Goal: Check status: Check status

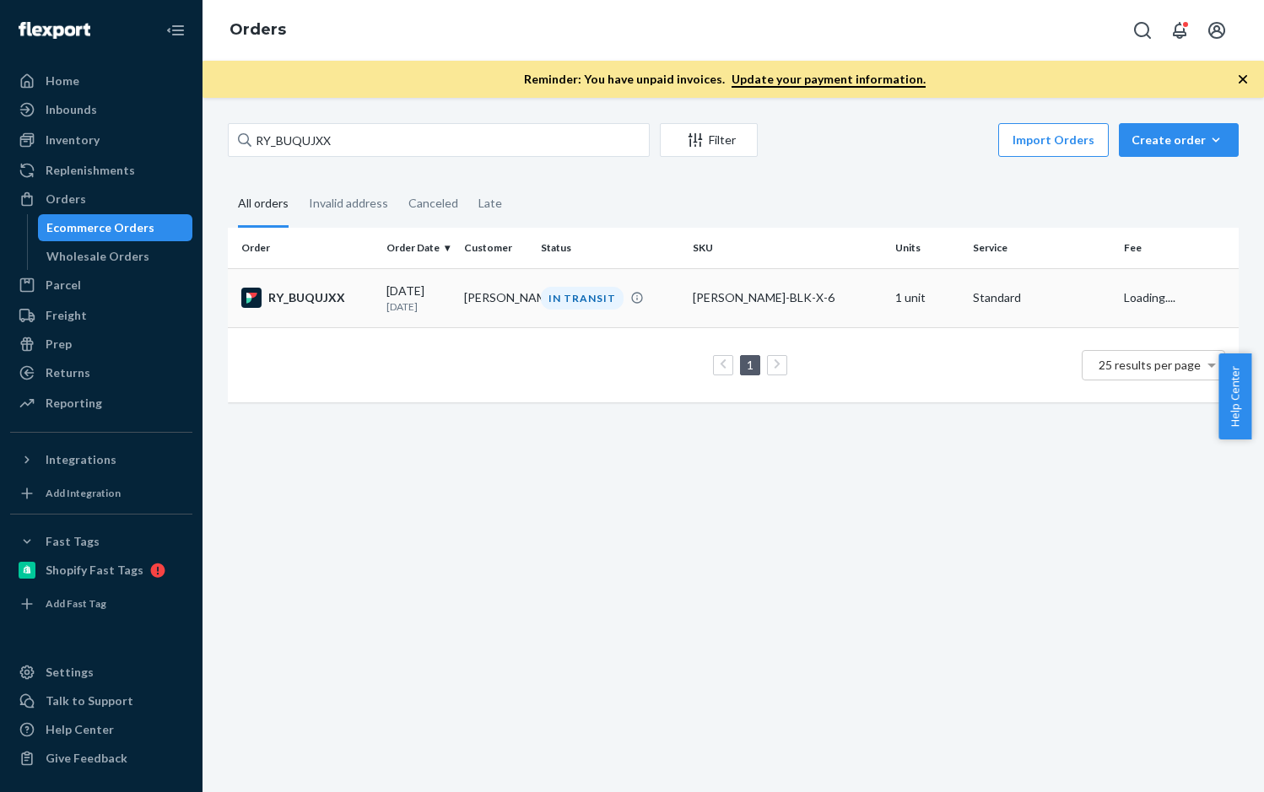
type input "RY_BUQUJXX"
click at [320, 285] on td "RY_BUQUJXX" at bounding box center [304, 297] width 152 height 59
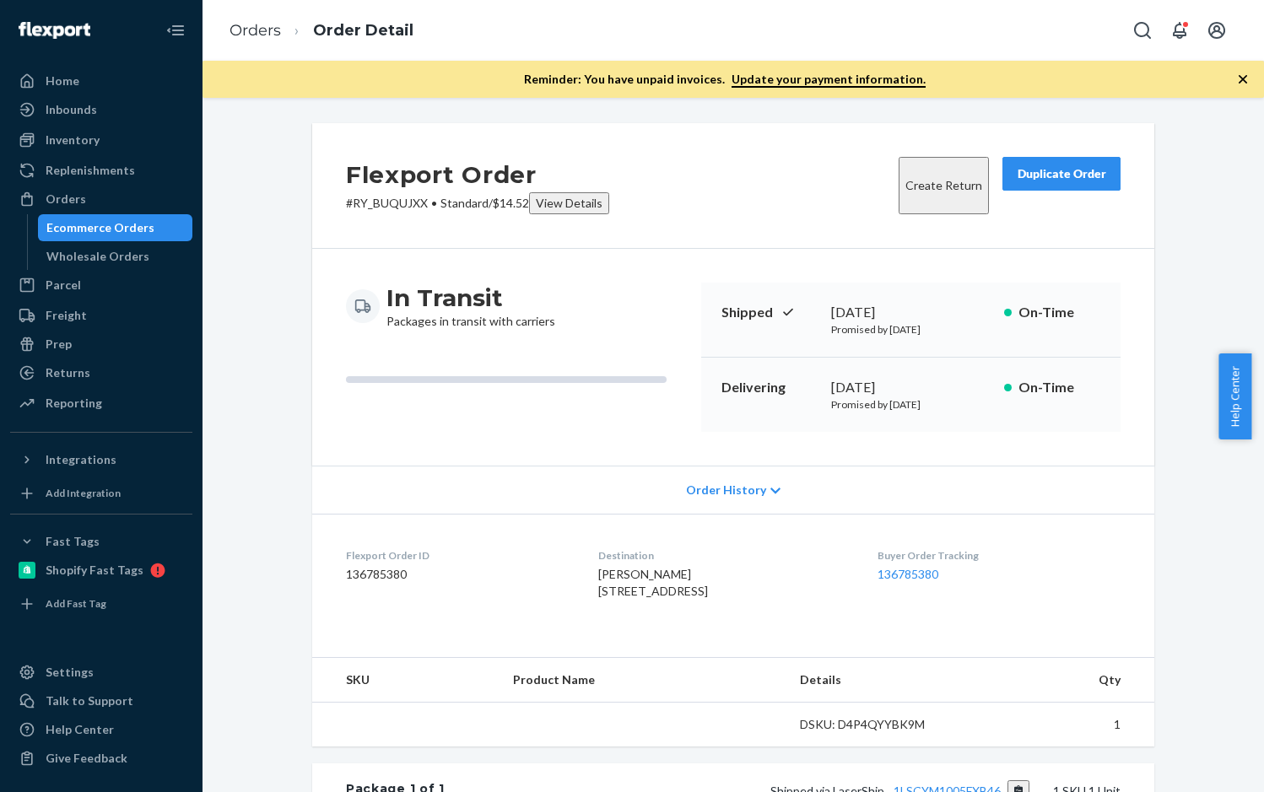
click at [1245, 79] on icon "button" at bounding box center [1242, 79] width 17 height 17
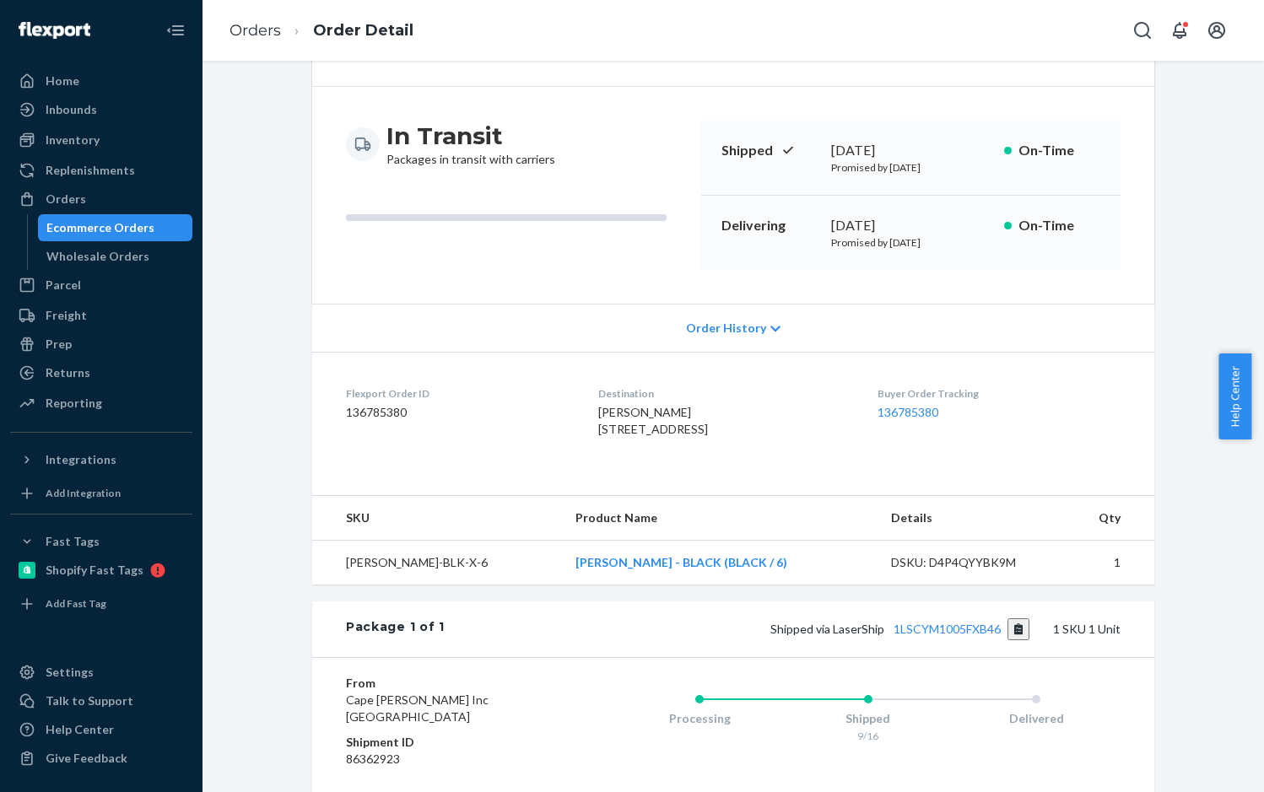
scroll to position [253, 0]
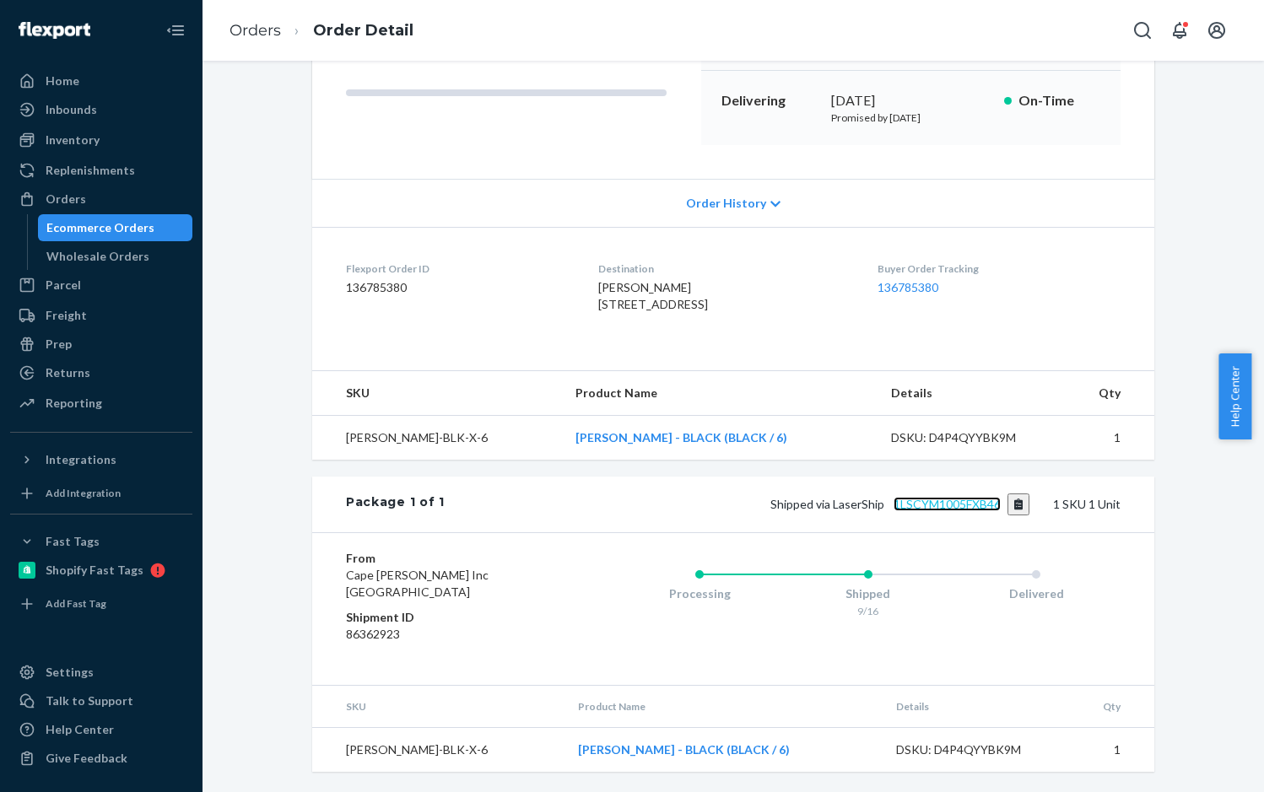
click at [928, 511] on link "1LSCYM1005FXB46" at bounding box center [946, 504] width 107 height 14
click at [273, 30] on link "Orders" at bounding box center [254, 30] width 51 height 19
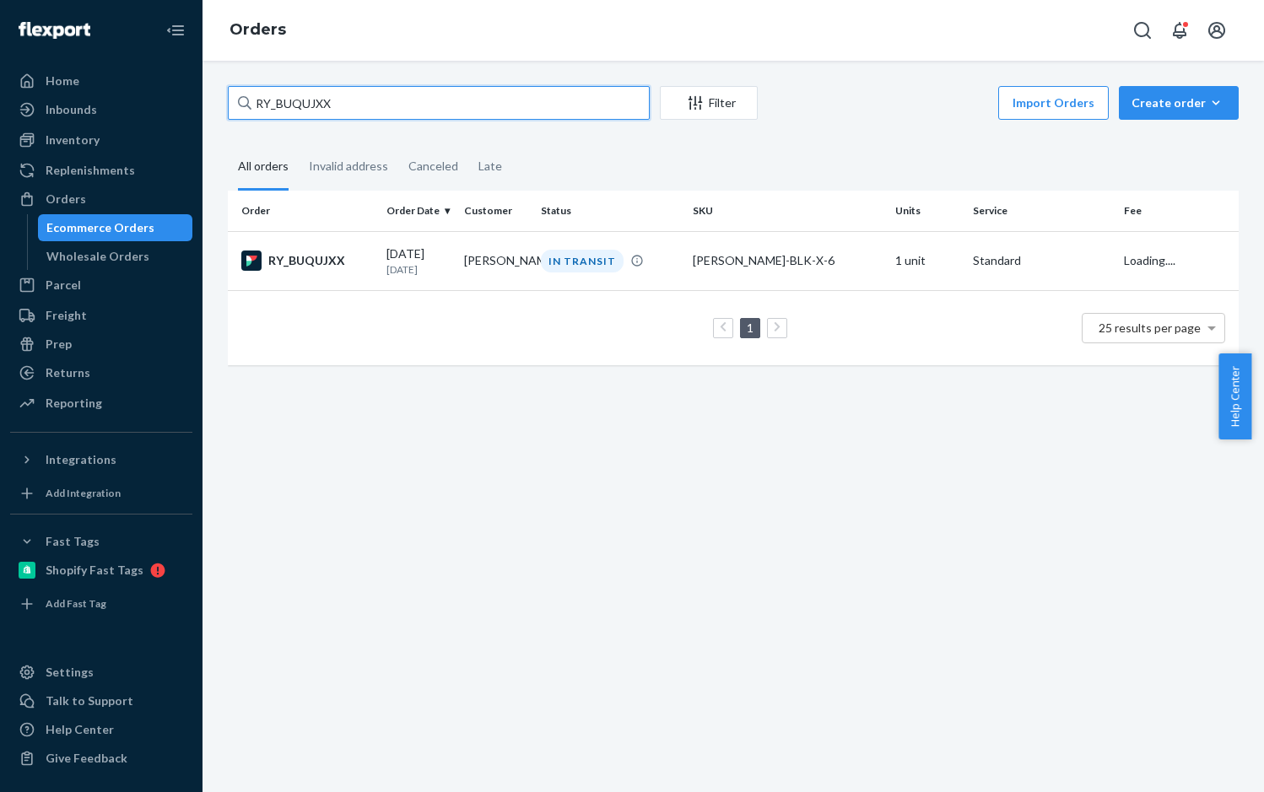
click at [300, 108] on input "RY_BUQUJXX" at bounding box center [439, 103] width 422 height 34
paste input "TL141279"
type input "RTL141279"
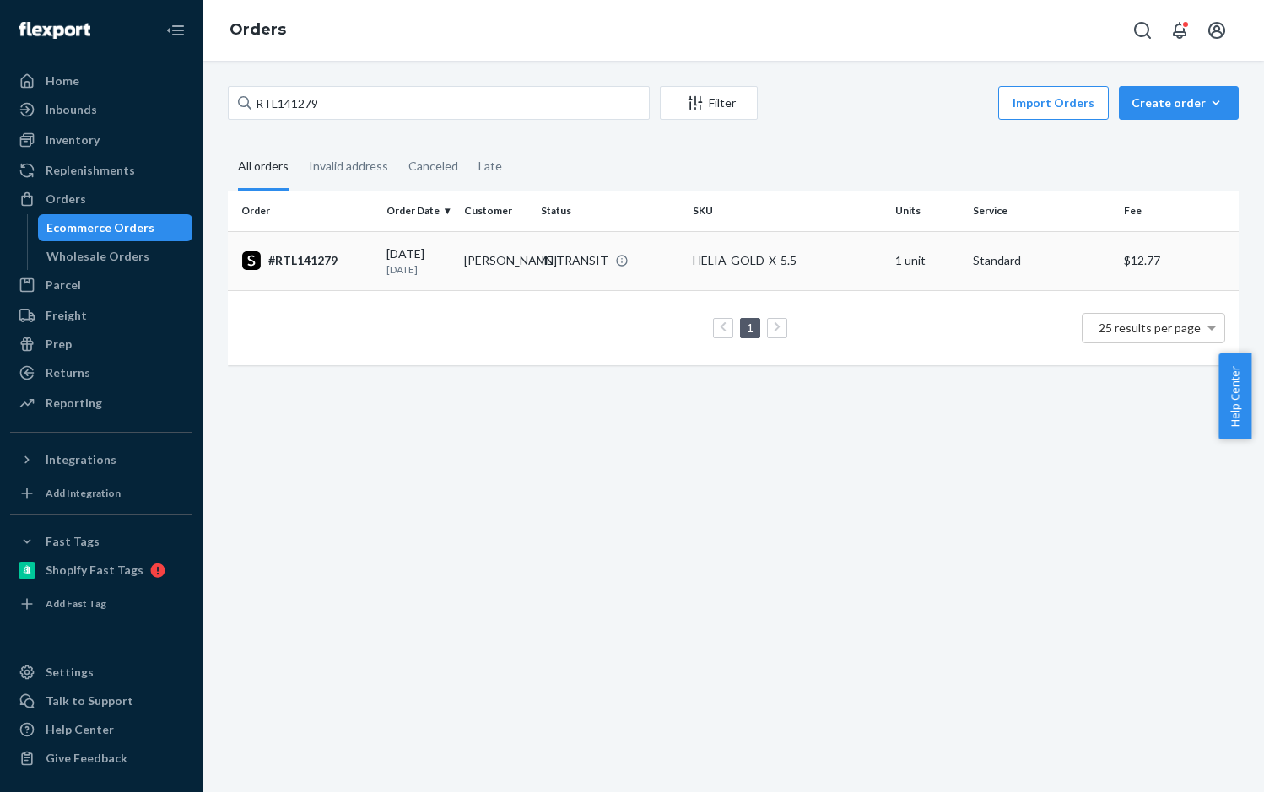
click at [320, 270] on div "#RTL141279" at bounding box center [307, 261] width 132 height 20
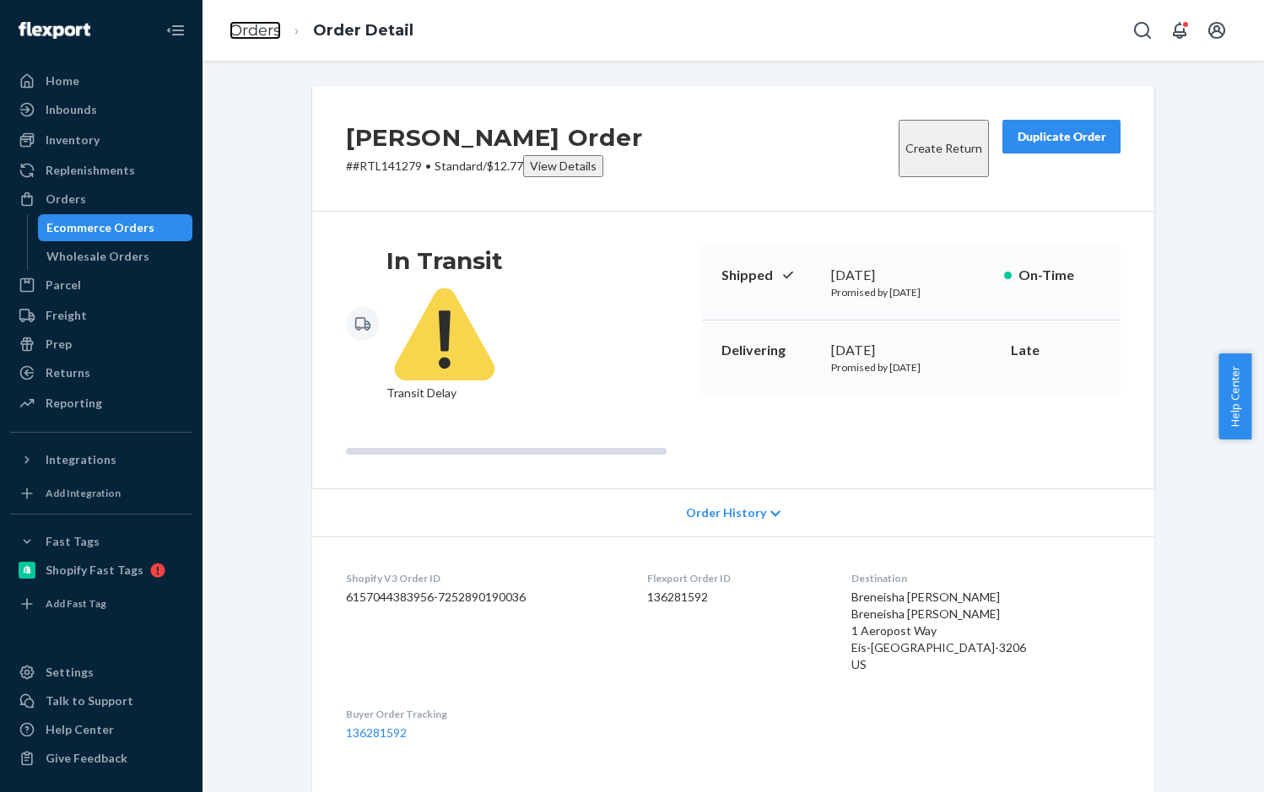
drag, startPoint x: 245, startPoint y: 28, endPoint x: 290, endPoint y: 75, distance: 65.6
click at [245, 28] on link "Orders" at bounding box center [254, 30] width 51 height 19
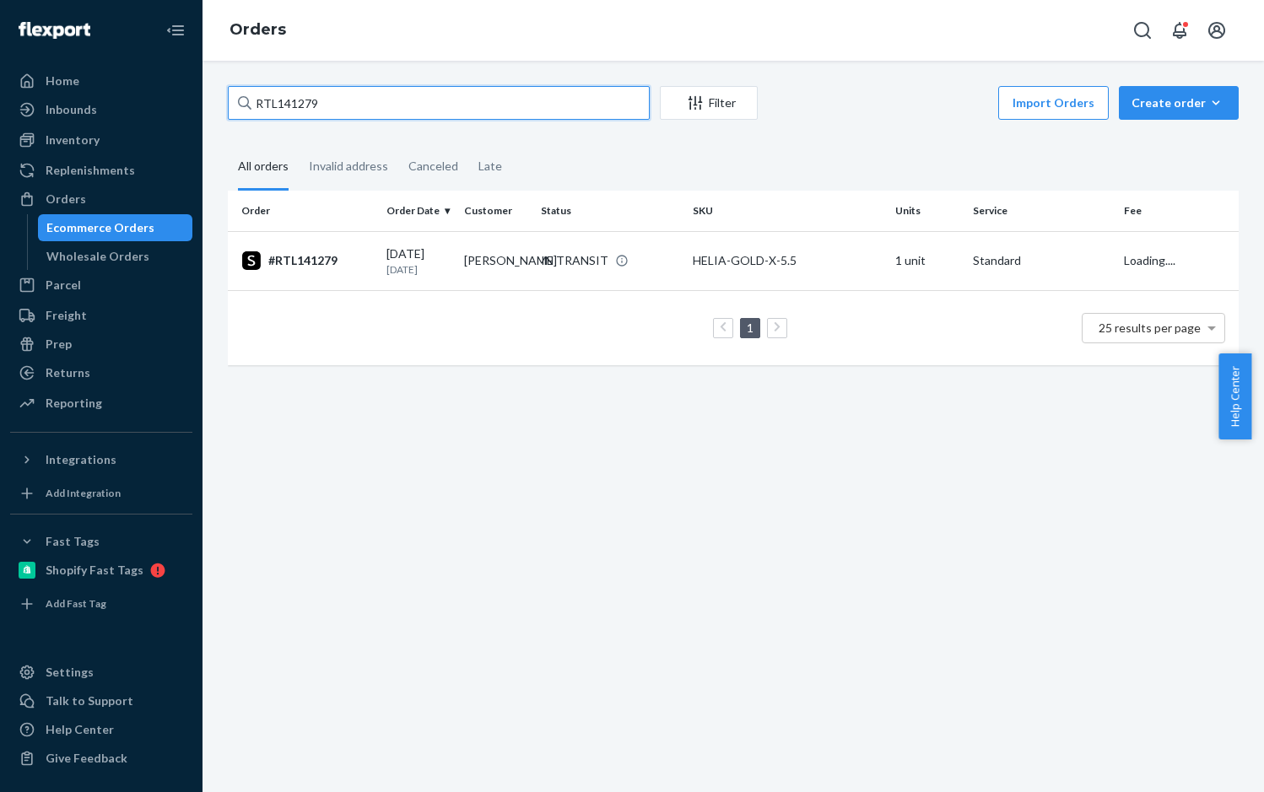
click at [300, 97] on input "RTL141279" at bounding box center [439, 103] width 422 height 34
paste input "715"
type input "RTL141715"
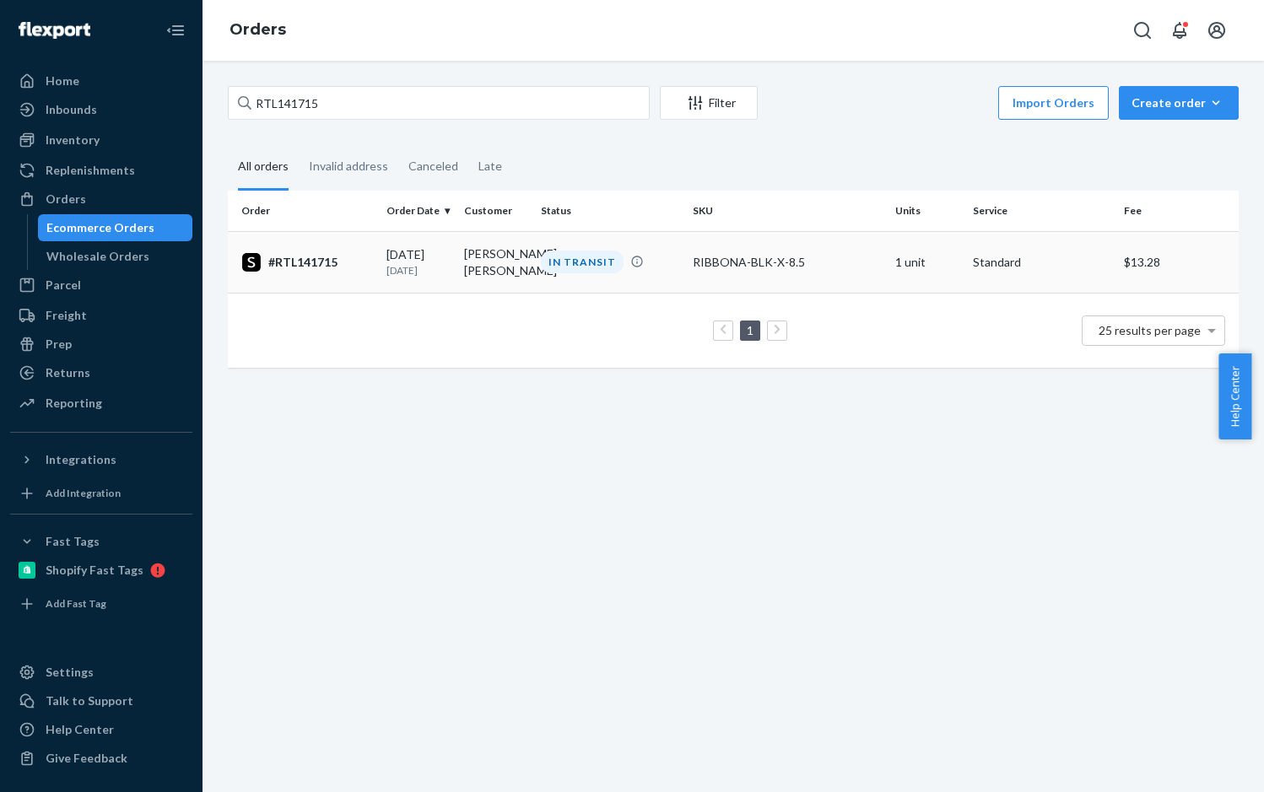
click at [338, 273] on div "#RTL141715" at bounding box center [307, 262] width 132 height 20
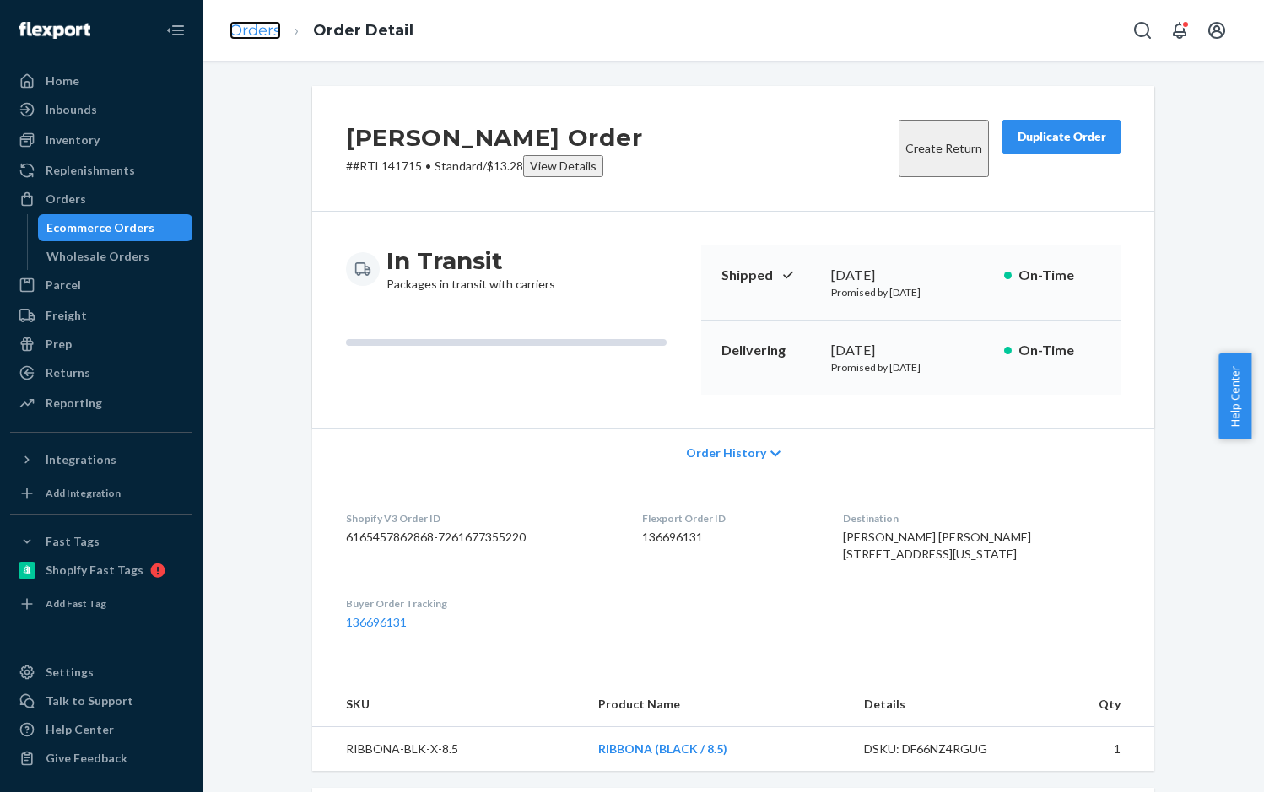
click at [269, 27] on link "Orders" at bounding box center [254, 30] width 51 height 19
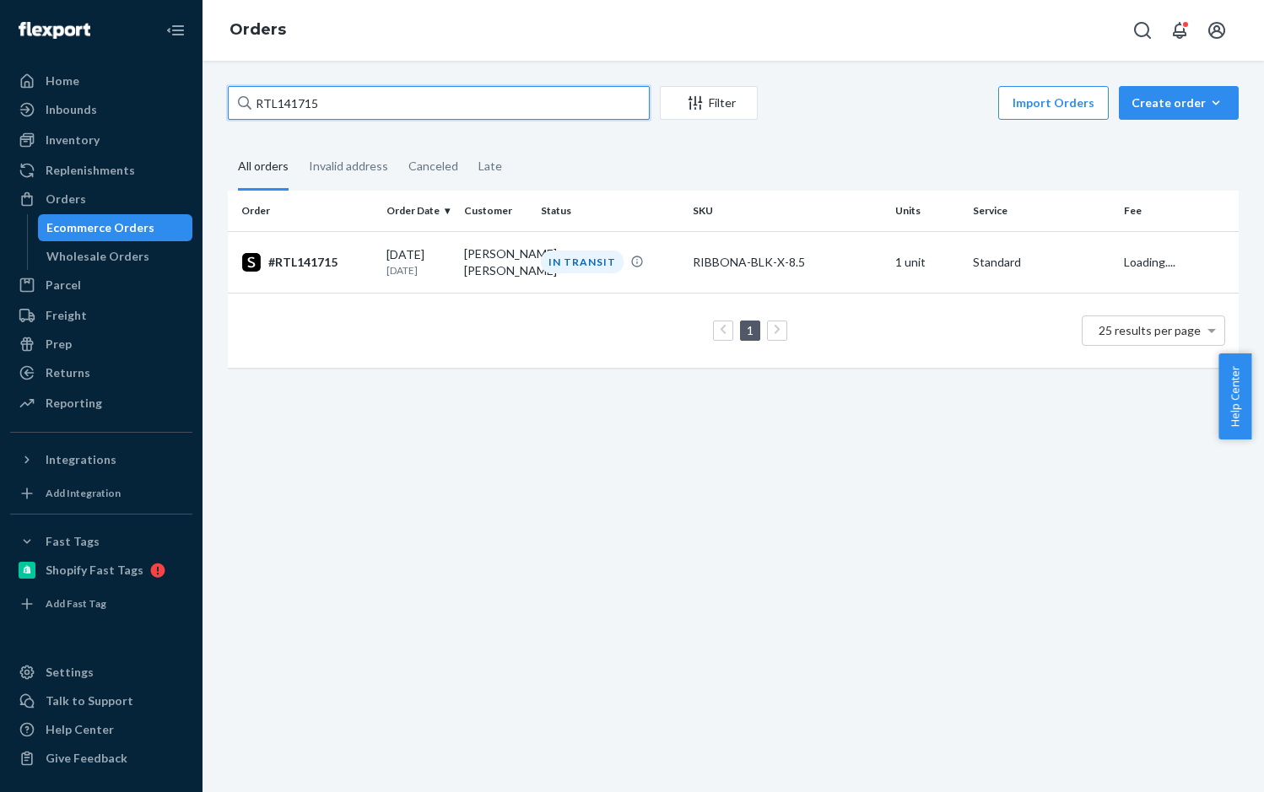
click at [317, 109] on input "RTL141715" at bounding box center [439, 103] width 422 height 34
paste input "861"
type input "RTL141861"
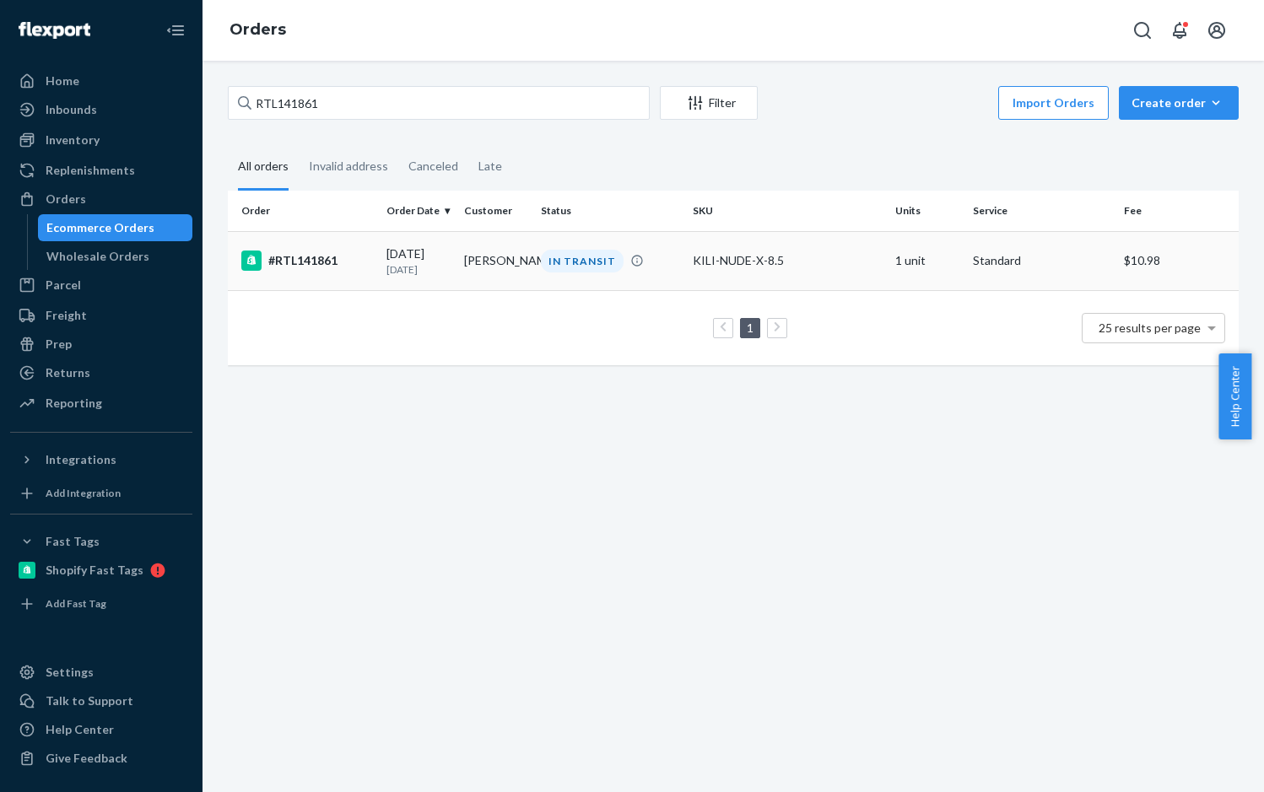
click at [296, 261] on div "#RTL141861" at bounding box center [307, 261] width 132 height 20
